Goal: Information Seeking & Learning: Understand process/instructions

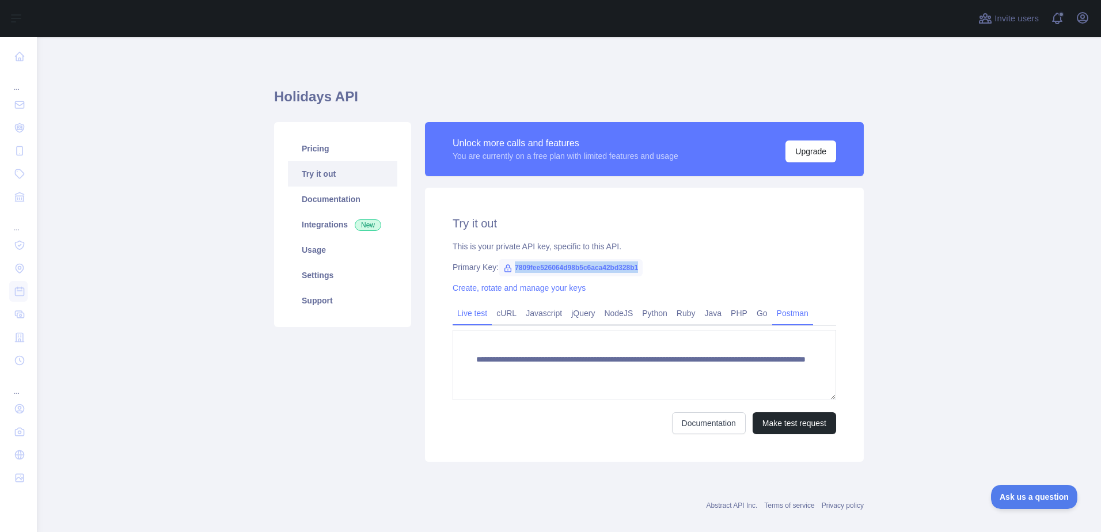
drag, startPoint x: 0, startPoint y: 0, endPoint x: 777, endPoint y: 312, distance: 837.5
click at [777, 312] on link "Postman" at bounding box center [792, 313] width 41 height 18
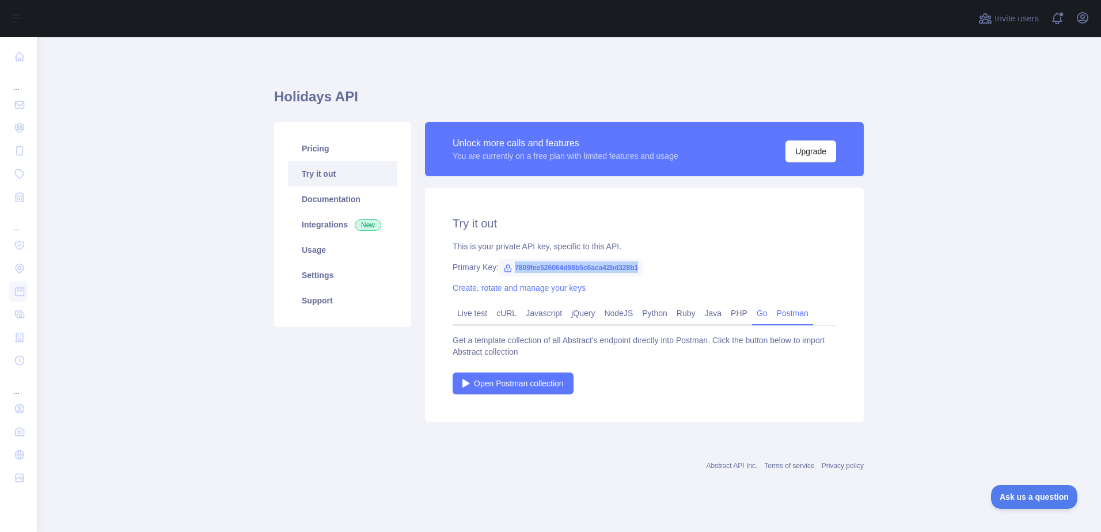
click at [752, 314] on link "Go" at bounding box center [762, 313] width 20 height 18
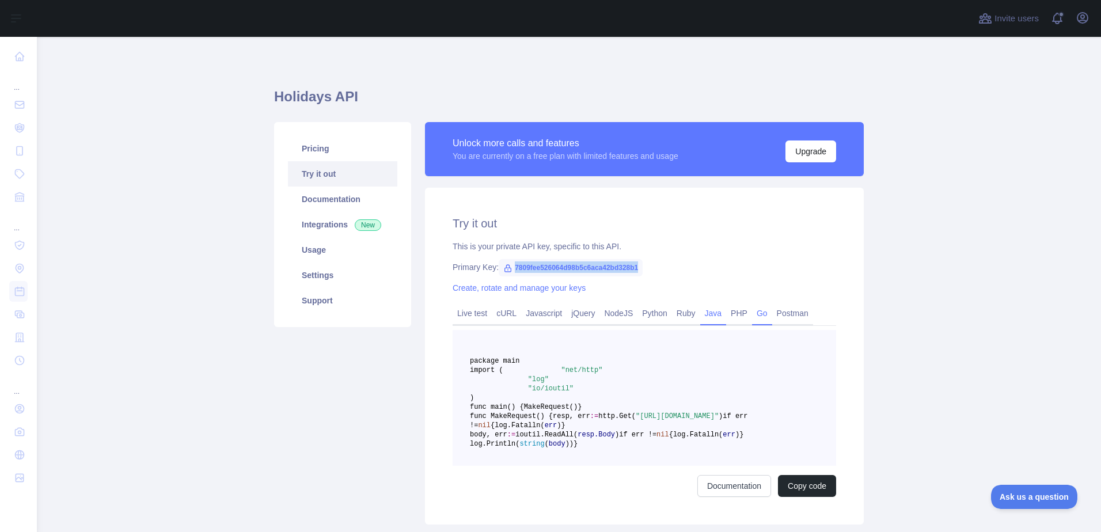
click at [711, 314] on link "Java" at bounding box center [713, 313] width 26 height 18
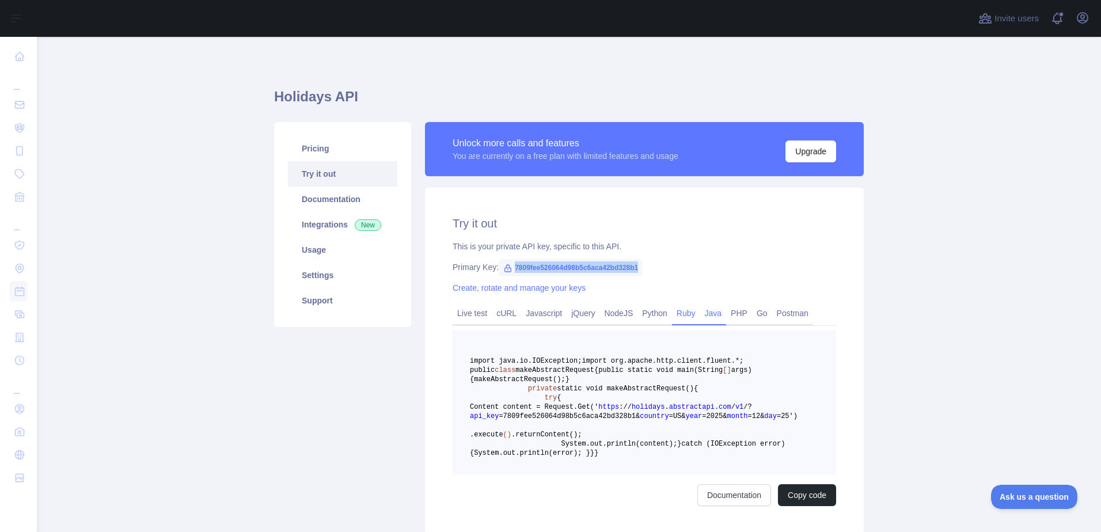
click at [686, 312] on link "Ruby" at bounding box center [686, 313] width 28 height 18
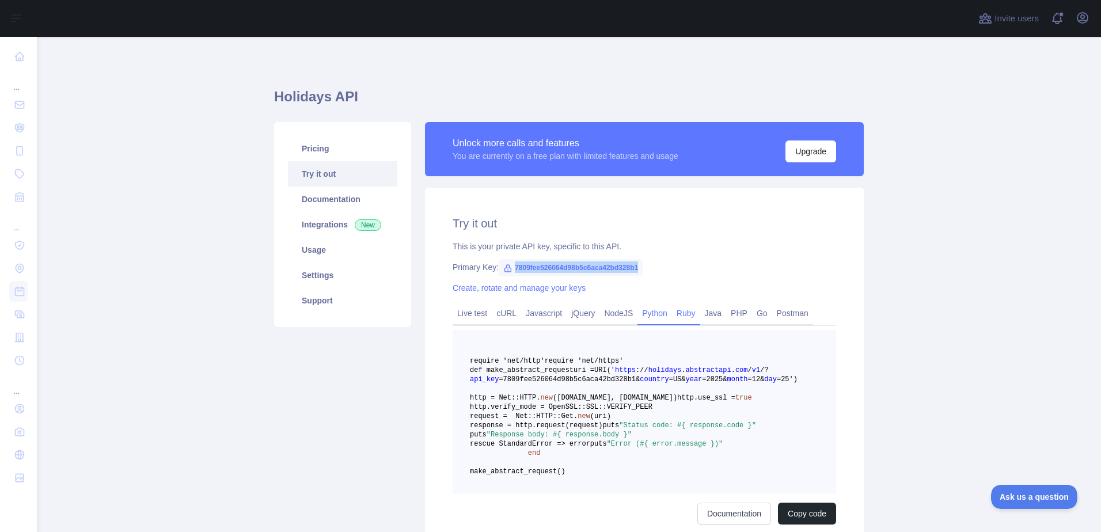
click at [651, 314] on link "Python" at bounding box center [654, 313] width 35 height 18
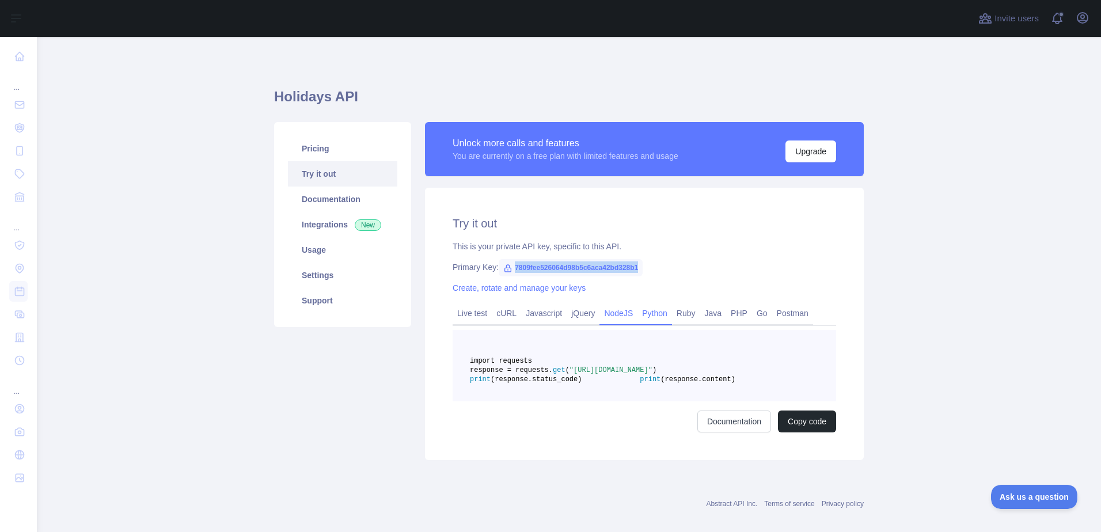
click at [612, 315] on link "NodeJS" at bounding box center [618, 313] width 38 height 18
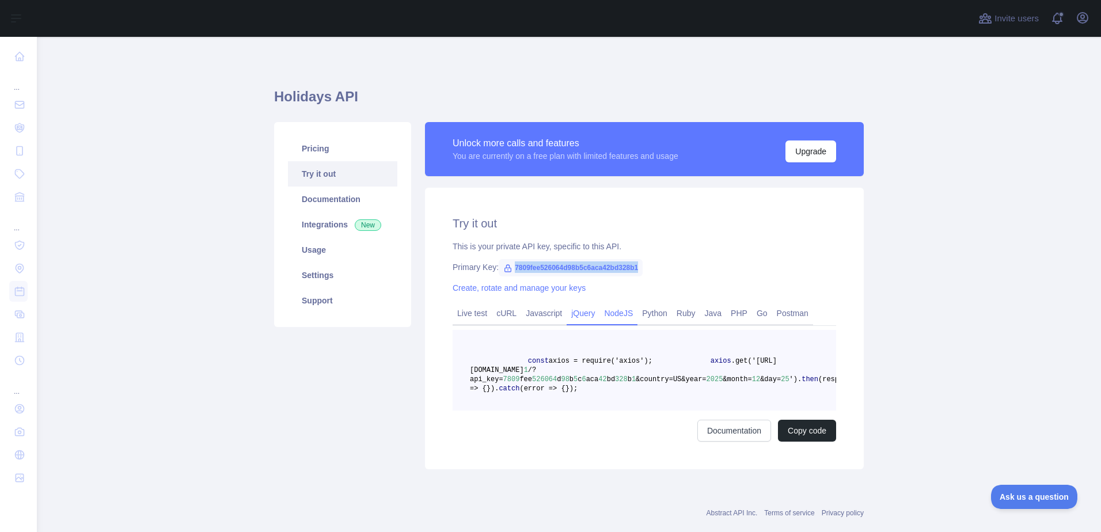
click at [586, 316] on link "jQuery" at bounding box center [583, 313] width 33 height 18
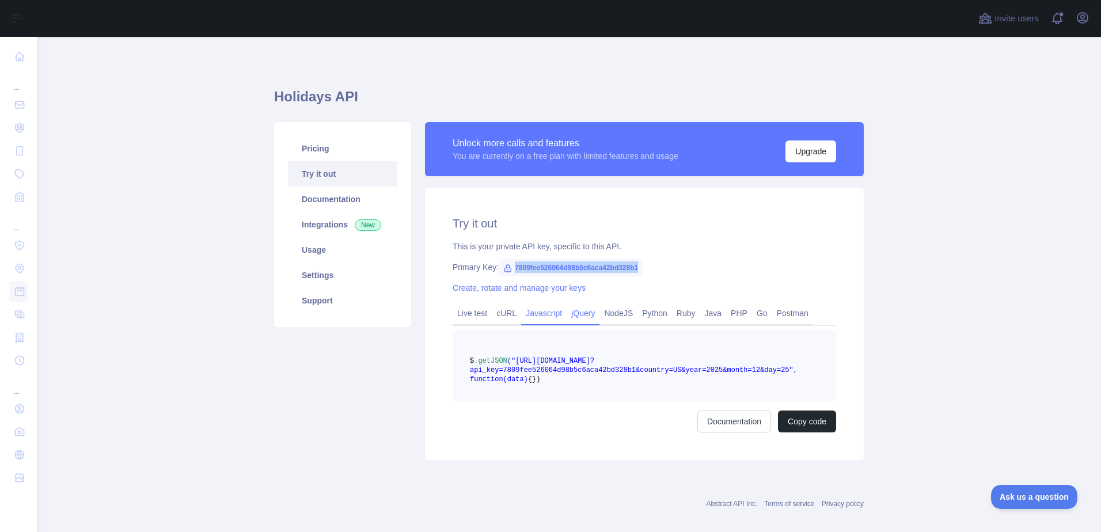
click at [530, 318] on link "Javascript" at bounding box center [543, 313] width 45 height 18
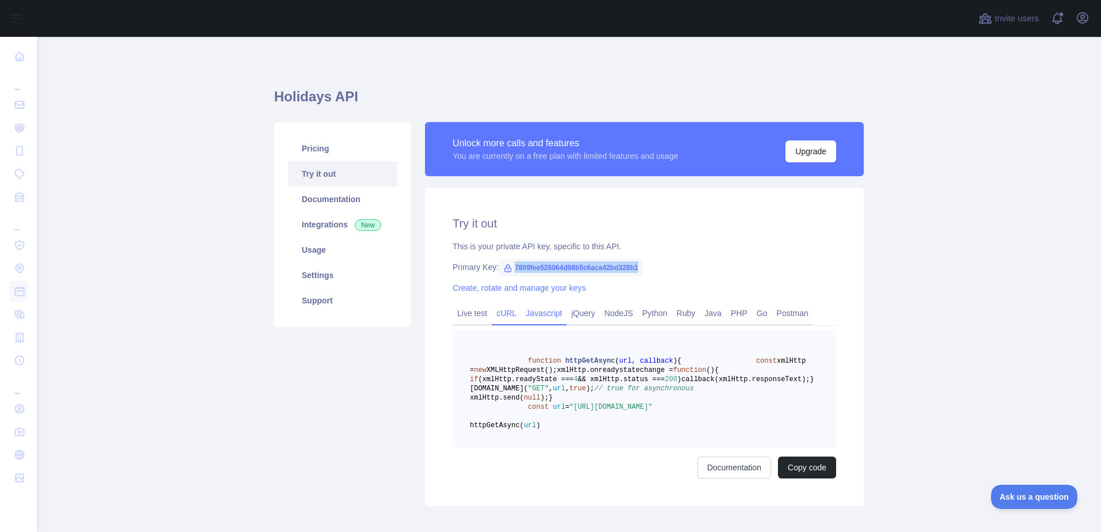
click at [496, 317] on link "cURL" at bounding box center [506, 313] width 29 height 18
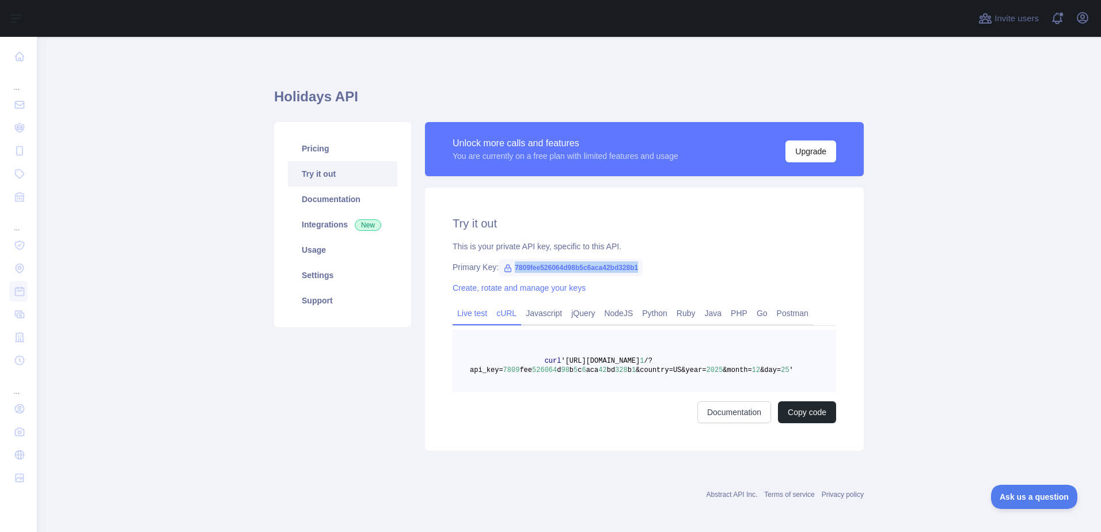
click at [474, 316] on link "Live test" at bounding box center [472, 313] width 39 height 18
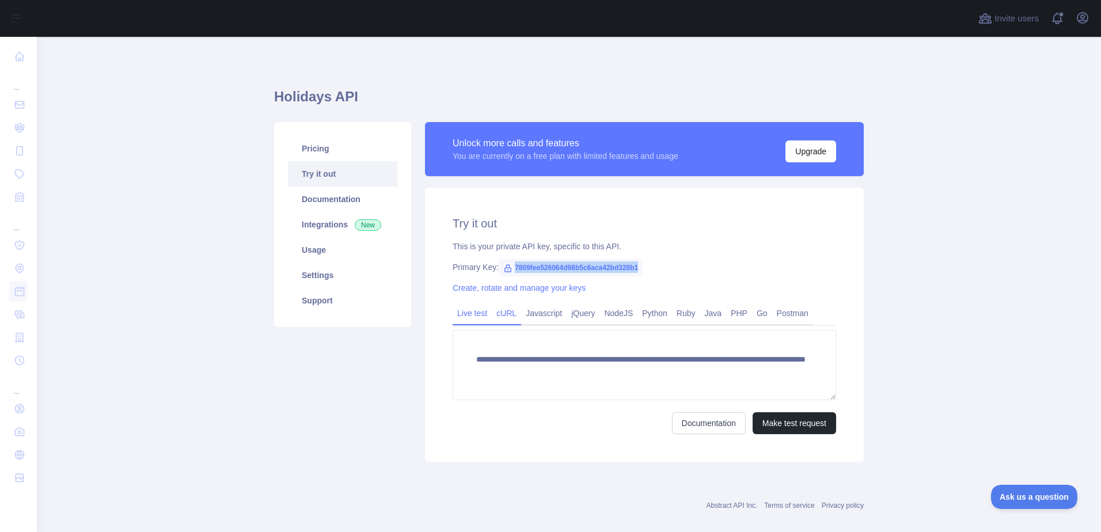
click at [493, 320] on link "cURL" at bounding box center [506, 313] width 29 height 18
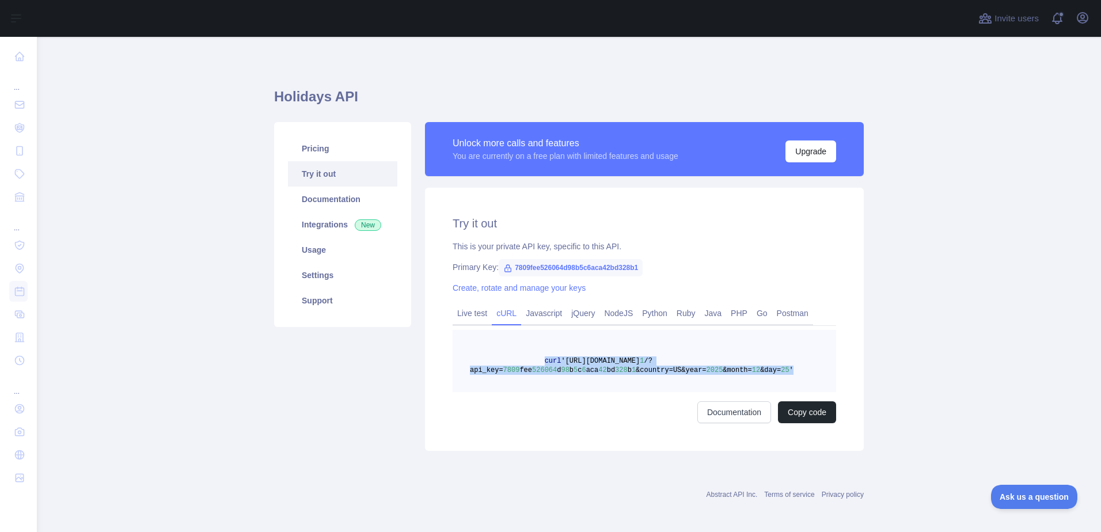
drag, startPoint x: 533, startPoint y: 361, endPoint x: 764, endPoint y: 369, distance: 230.5
click at [764, 369] on pre "curl '[URL][DOMAIN_NAME] 1 /?api_key= 7809 fee 526064 d 98 b 5 c 6 aca 42 bd 32…" at bounding box center [644, 361] width 383 height 62
copy span "curl '[URL][DOMAIN_NAME] 1 /?api_key= 7809 fee 526064 d 98 b 5 c 6 aca 42 bd 32…"
click at [640, 231] on div "Try it out This is your private API key, specific to this API. Primary Key: 780…" at bounding box center [644, 319] width 439 height 263
